Goal: Check status: Check status

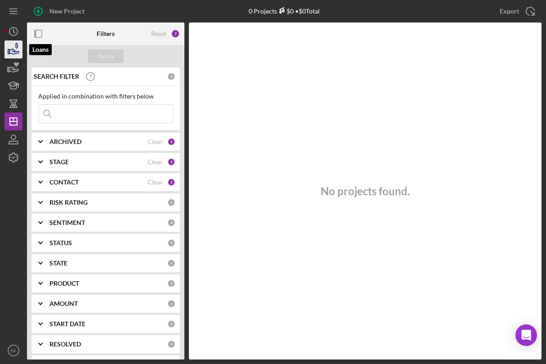
click at [11, 46] on icon "button" at bounding box center [13, 49] width 22 height 22
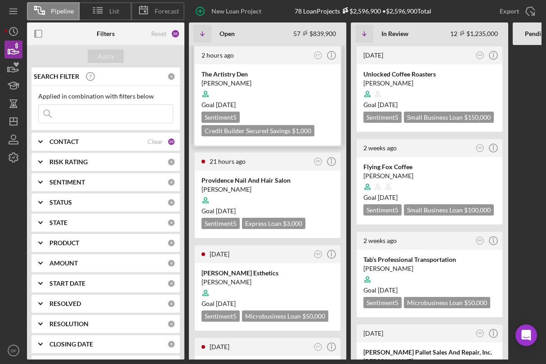
click at [260, 96] on div at bounding box center [267, 93] width 132 height 17
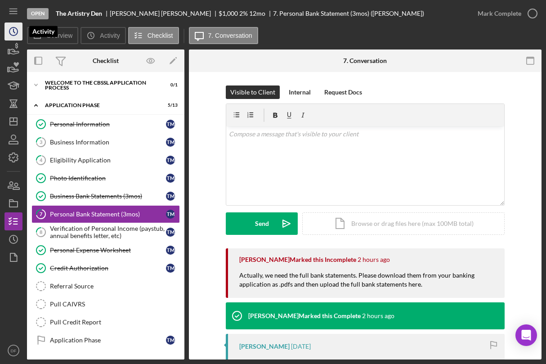
click at [10, 33] on circle "button" at bounding box center [13, 31] width 8 height 8
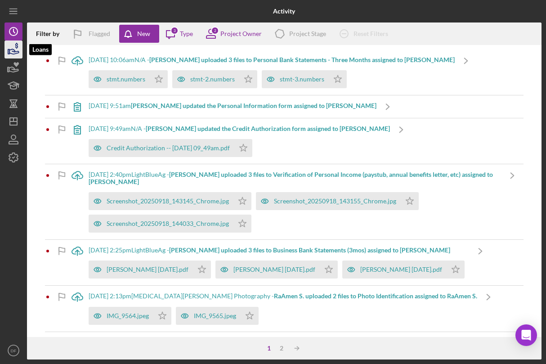
click at [18, 52] on icon "button" at bounding box center [13, 51] width 9 height 5
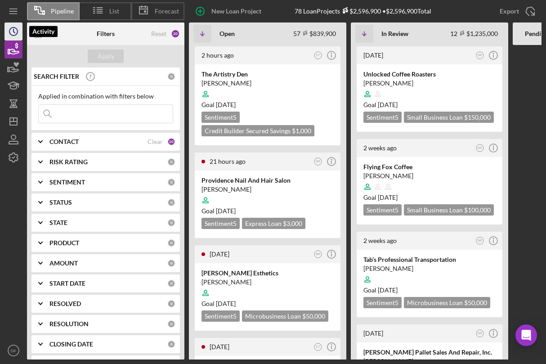
click at [11, 25] on icon "Icon/History" at bounding box center [13, 31] width 22 height 22
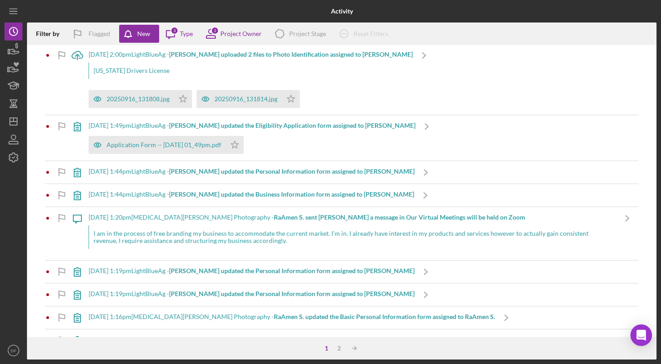
scroll to position [109, 0]
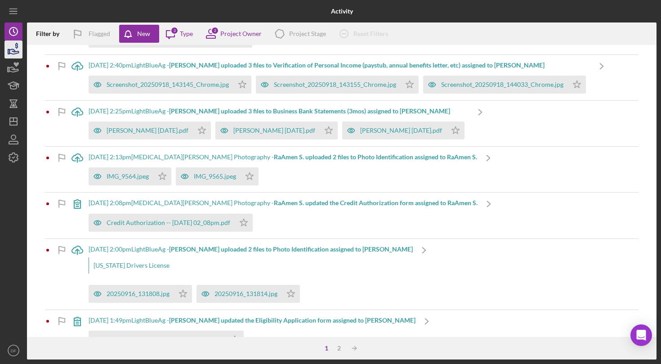
click at [11, 52] on icon "button" at bounding box center [13, 49] width 22 height 22
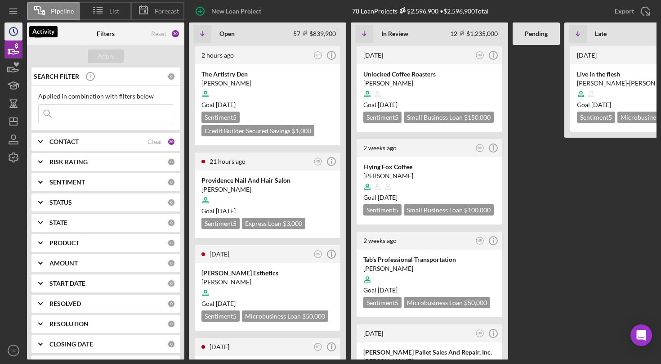
click at [7, 37] on icon "Icon/History" at bounding box center [13, 31] width 22 height 22
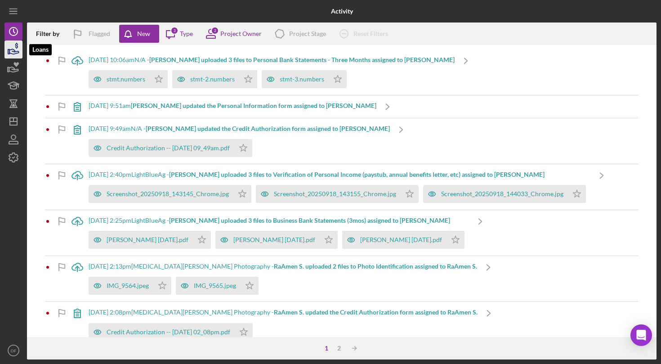
click at [7, 49] on icon "button" at bounding box center [13, 49] width 22 height 22
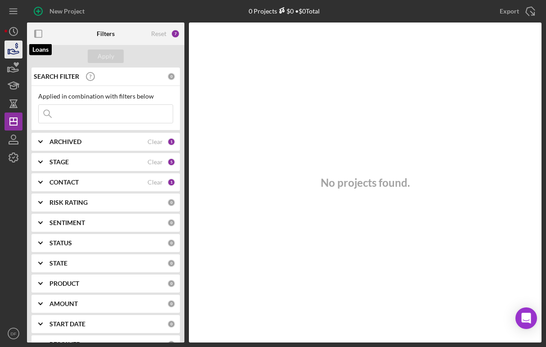
click at [16, 46] on icon "button" at bounding box center [16, 46] width 3 height 6
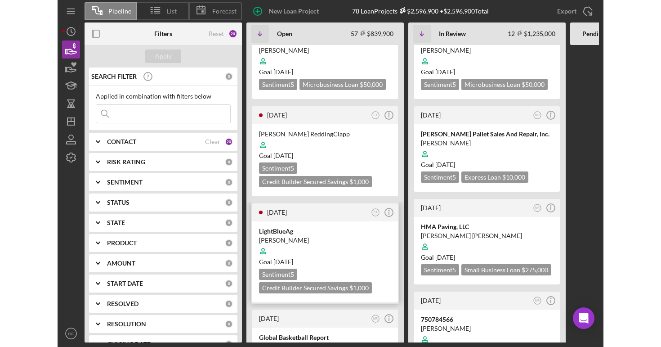
scroll to position [274, 0]
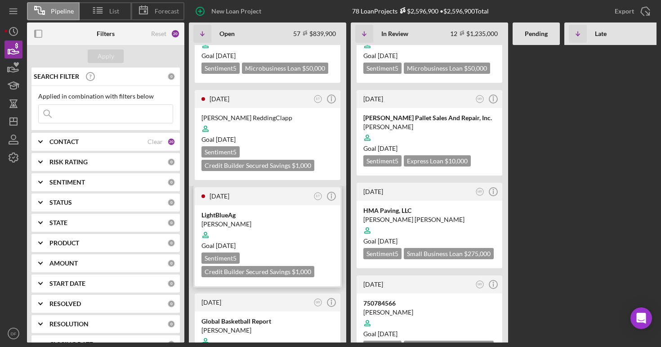
click at [277, 219] on div "[PERSON_NAME]" at bounding box center [267, 223] width 132 height 9
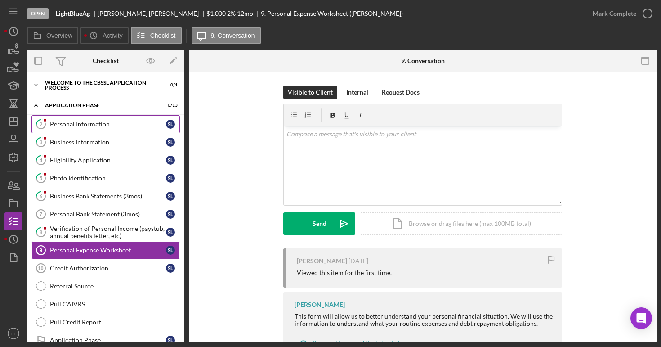
click at [122, 127] on div "Personal Information" at bounding box center [108, 124] width 116 height 7
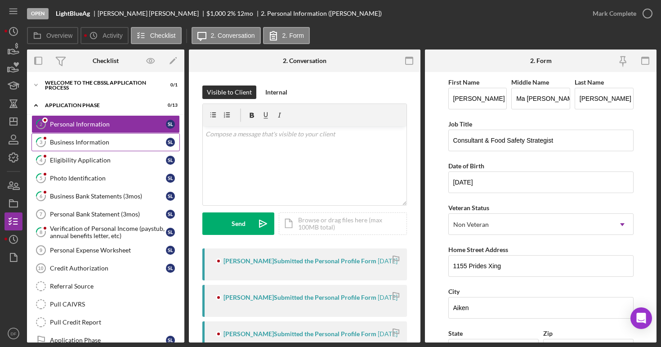
click at [124, 137] on link "3 Business Information S L" at bounding box center [105, 142] width 148 height 18
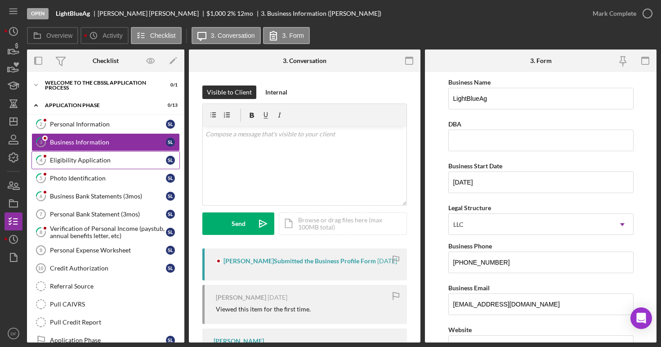
click at [140, 161] on div "Eligibility Application" at bounding box center [108, 159] width 116 height 7
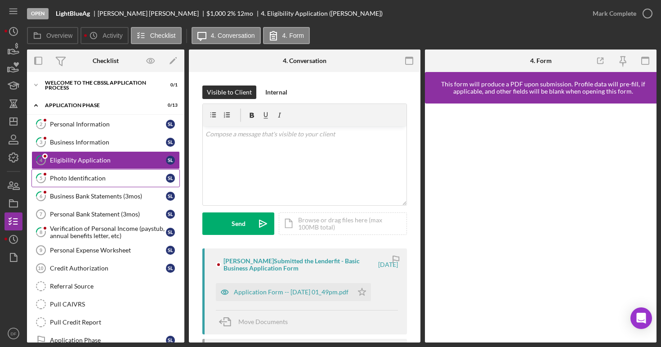
click at [131, 177] on div "Photo Identification" at bounding box center [108, 177] width 116 height 7
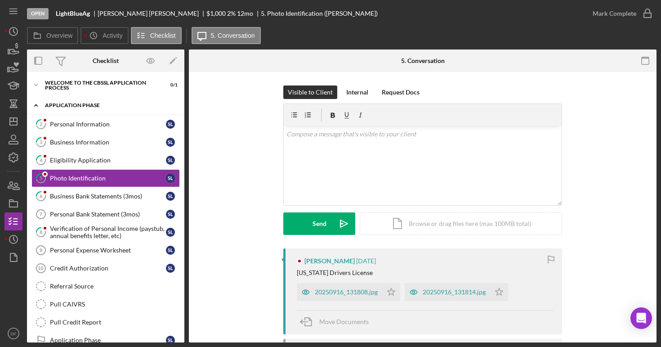
click at [111, 113] on div "Icon/Expander Application Phase 0 / 13" at bounding box center [105, 105] width 157 height 18
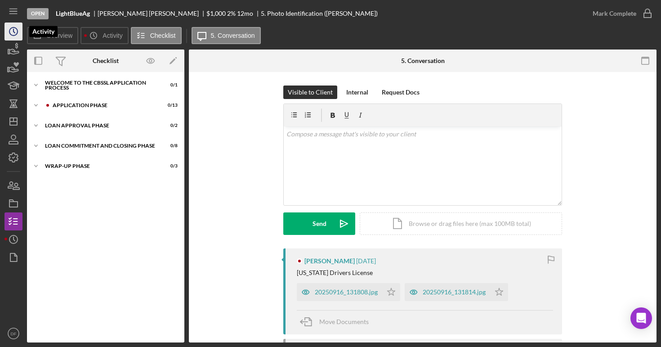
click at [16, 36] on icon "Icon/History" at bounding box center [13, 31] width 22 height 22
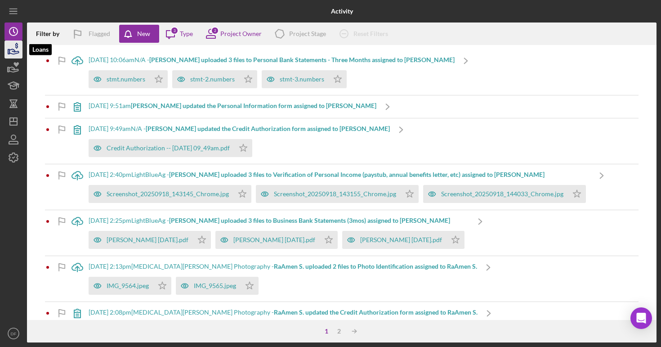
click at [13, 55] on icon "button" at bounding box center [13, 49] width 22 height 22
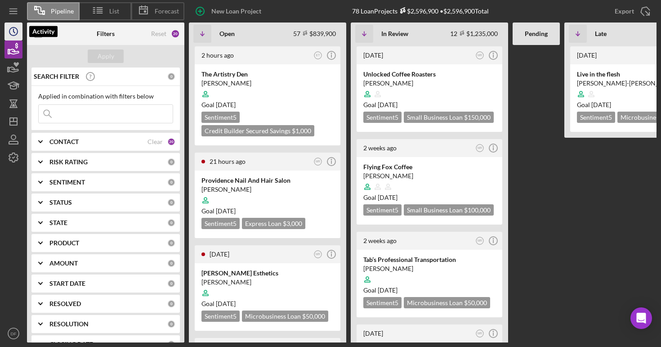
click at [14, 31] on polyline "button" at bounding box center [13, 31] width 1 height 4
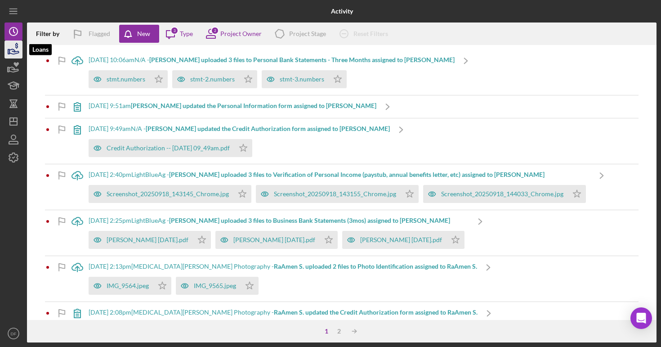
click at [13, 43] on icon "button" at bounding box center [13, 49] width 22 height 22
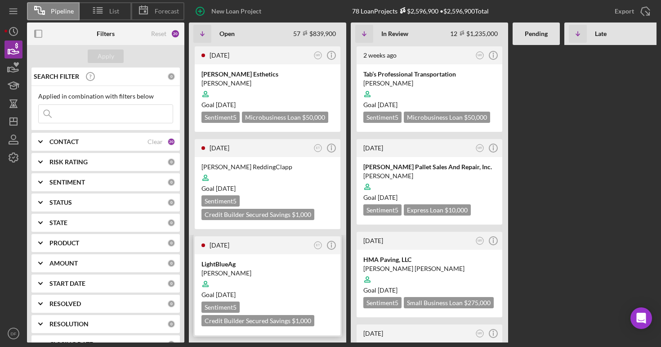
scroll to position [210, 0]
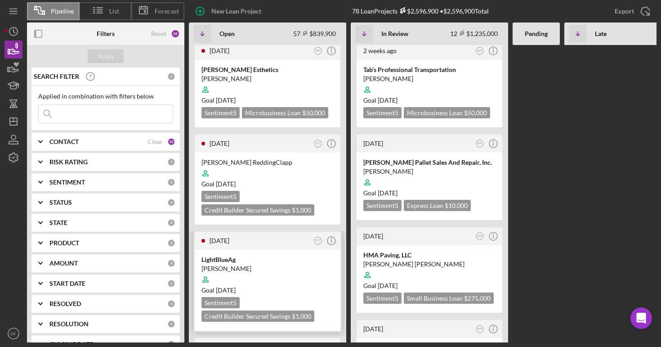
click at [254, 250] on div "LightBlueAg Shannon Lowe Goal 1 month from now Sentiment 5 Credit Builder Secur…" at bounding box center [268, 290] width 146 height 81
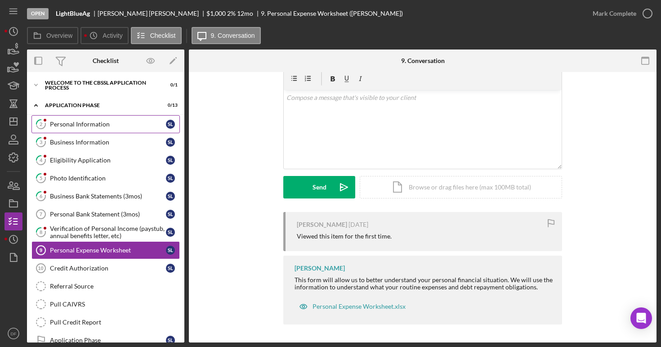
click at [116, 127] on div "Personal Information" at bounding box center [108, 124] width 116 height 7
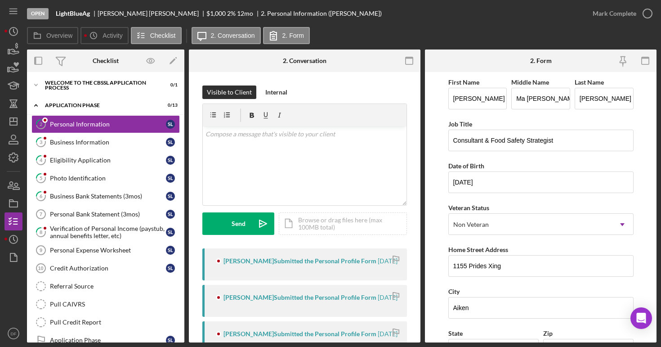
scroll to position [152, 0]
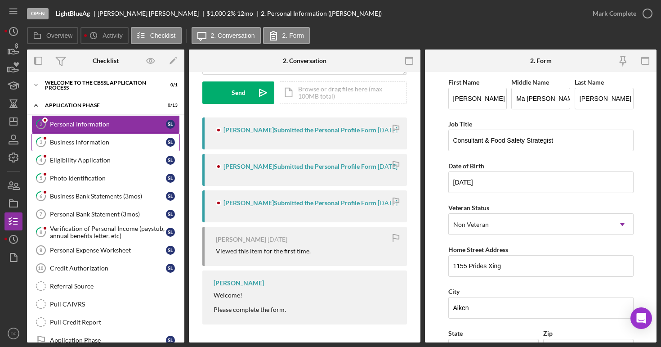
click at [116, 146] on link "3 Business Information S L" at bounding box center [105, 142] width 148 height 18
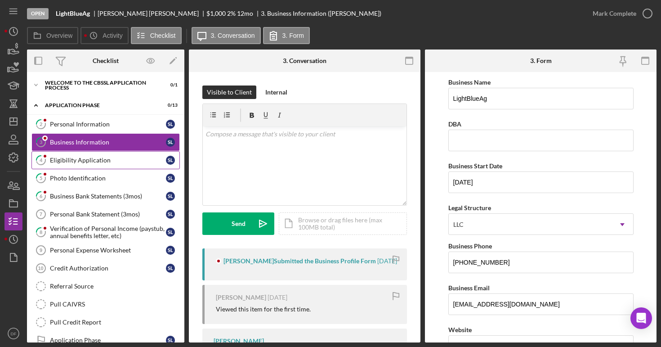
click at [122, 160] on div "Eligibility Application" at bounding box center [108, 159] width 116 height 7
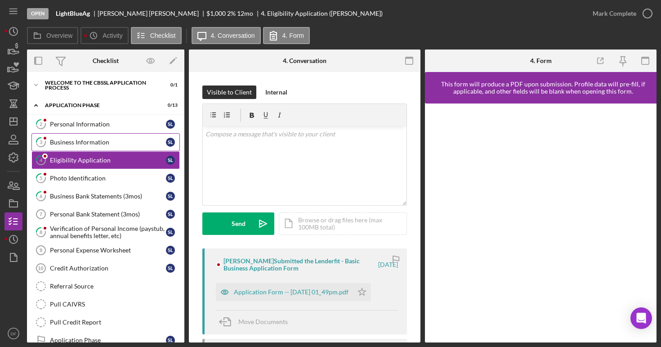
click at [127, 143] on div "Business Information" at bounding box center [108, 141] width 116 height 7
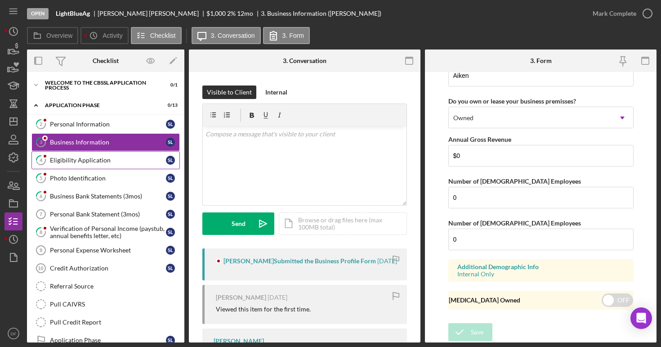
click at [59, 162] on div "Eligibility Application" at bounding box center [108, 159] width 116 height 7
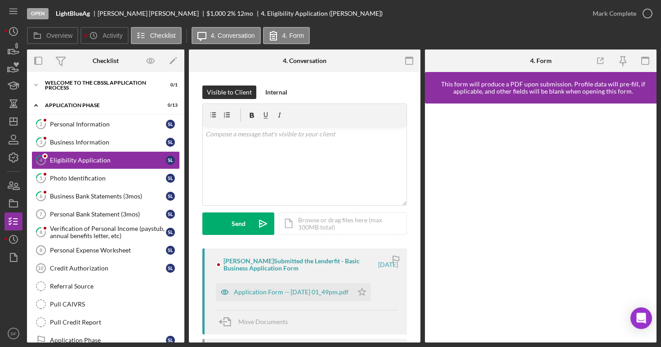
scroll to position [119, 0]
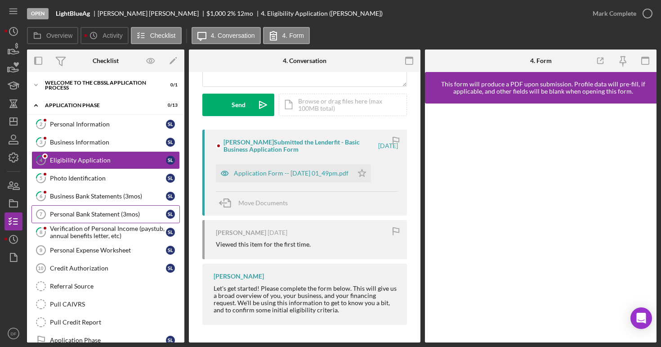
click at [134, 222] on link "Personal Bank Statement (3mos) 7 Personal Bank Statement (3mos) S L" at bounding box center [105, 214] width 148 height 18
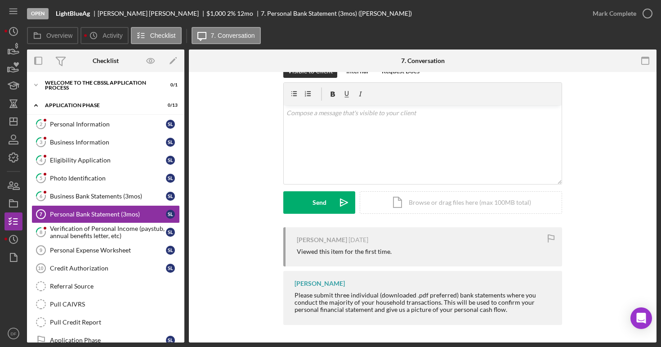
scroll to position [76, 0]
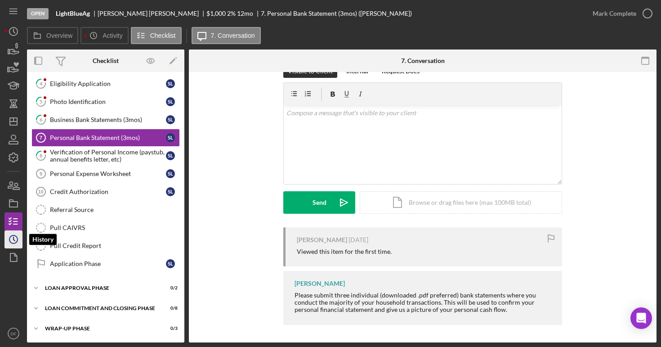
click at [18, 237] on icon "Icon/History" at bounding box center [13, 239] width 22 height 22
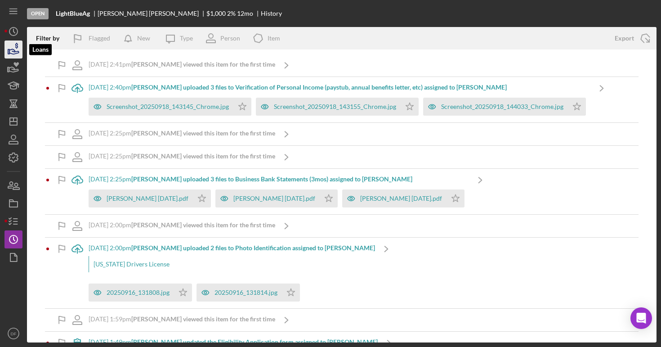
click at [13, 53] on icon "button" at bounding box center [13, 49] width 22 height 22
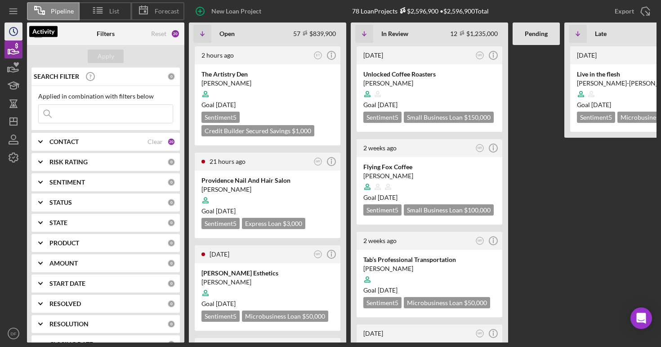
click at [13, 29] on polyline "button" at bounding box center [13, 31] width 1 height 4
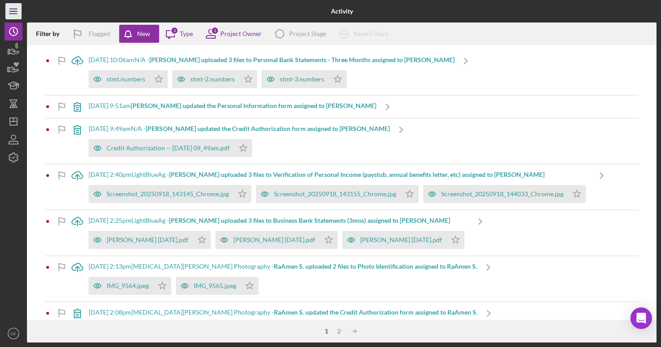
click at [18, 10] on icon "Icon/Menu" at bounding box center [14, 11] width 20 height 20
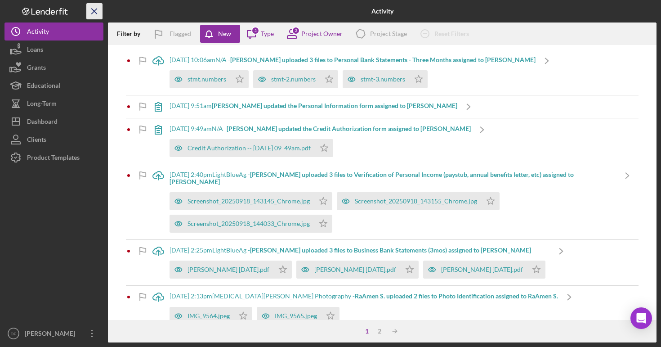
click at [98, 13] on icon "Icon/Menu Close" at bounding box center [95, 11] width 20 height 20
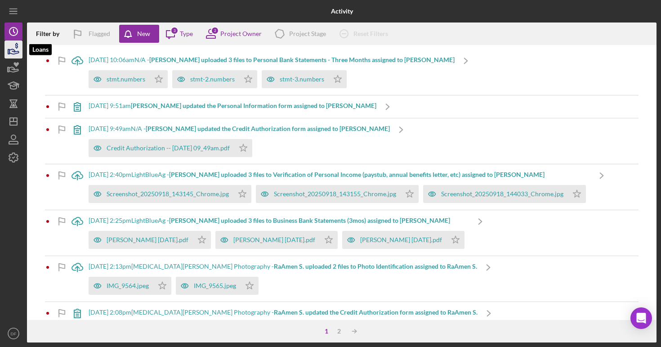
click at [13, 53] on icon "button" at bounding box center [13, 49] width 22 height 22
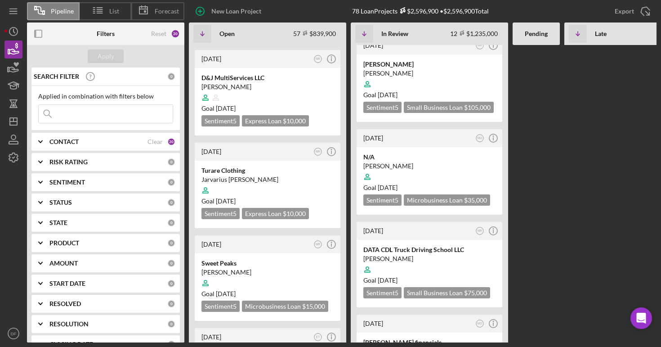
scroll to position [952, 0]
